Goal: Check status: Check status

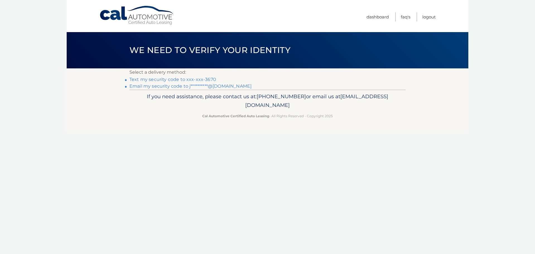
click at [200, 78] on link "Text my security code to xxx-xxx-3670" at bounding box center [172, 79] width 87 height 5
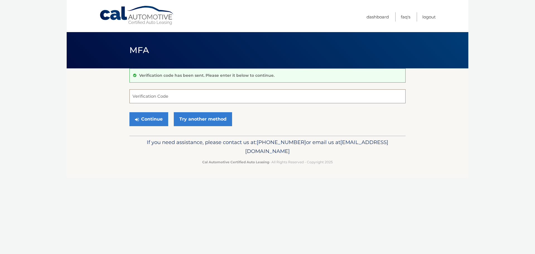
click at [158, 98] on input "Verification Code" at bounding box center [267, 96] width 276 height 14
type input "466777"
click at [129, 112] on button "Continue" at bounding box center [148, 119] width 39 height 14
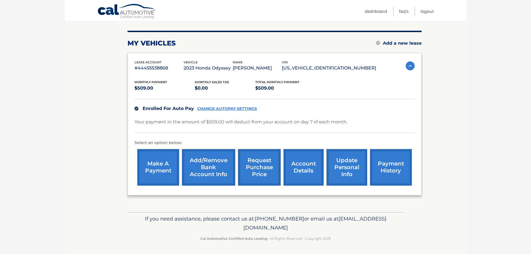
scroll to position [63, 0]
click at [299, 167] on link "account details" at bounding box center [303, 167] width 40 height 37
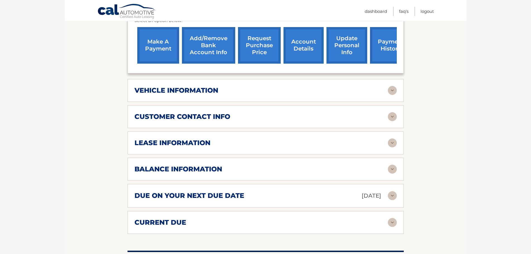
scroll to position [205, 0]
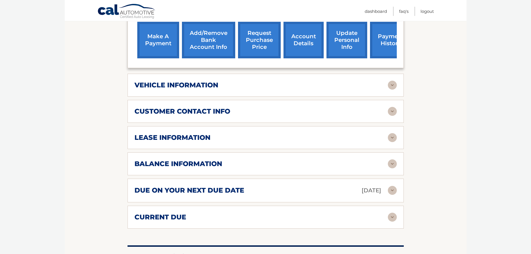
click at [392, 107] on img at bounding box center [392, 111] width 9 height 9
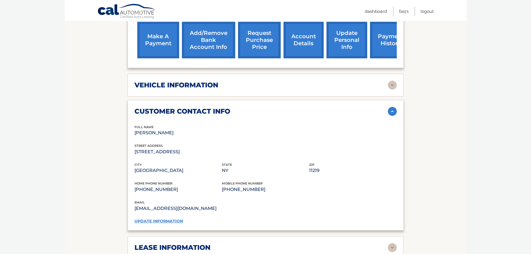
click at [388, 107] on img at bounding box center [392, 111] width 9 height 9
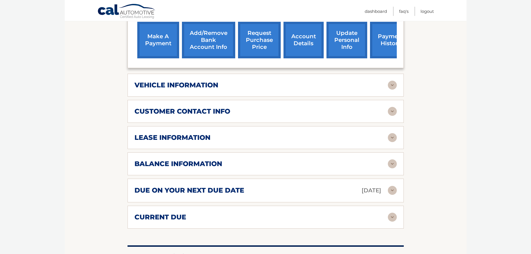
click at [392, 133] on img at bounding box center [392, 137] width 9 height 9
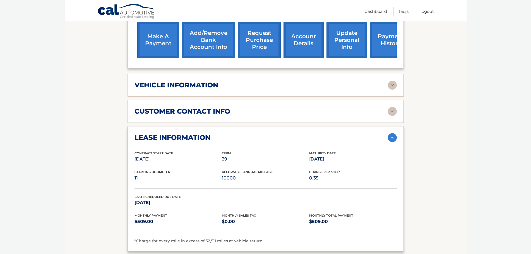
click at [226, 174] on p "10000" at bounding box center [265, 178] width 87 height 8
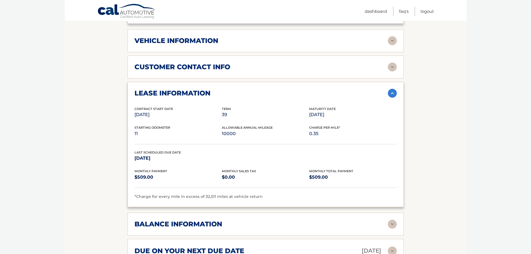
scroll to position [245, 0]
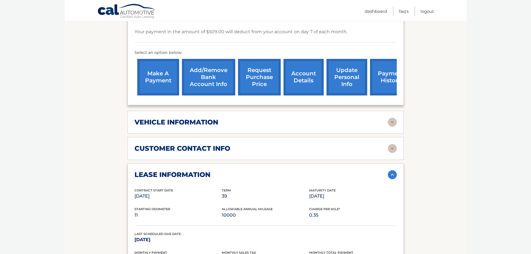
scroll to position [152, 0]
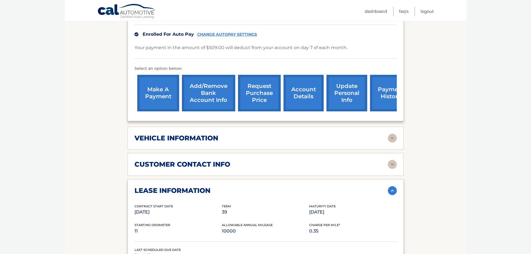
click at [300, 86] on link "account details" at bounding box center [303, 93] width 40 height 37
